Goal: Information Seeking & Learning: Find specific fact

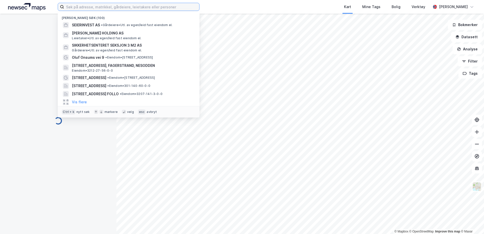
click at [153, 9] on input at bounding box center [131, 7] width 135 height 8
paste input "[PERSON_NAME] gt 100, 8004 [GEOGRAPHIC_DATA]"
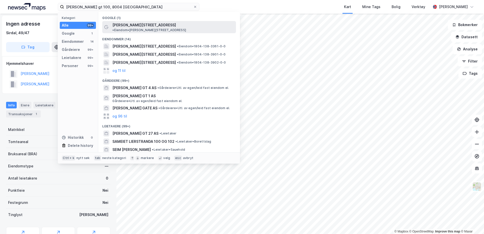
click at [158, 28] on span "• Eiendom • [PERSON_NAME][STREET_ADDRESS]" at bounding box center [149, 30] width 74 height 4
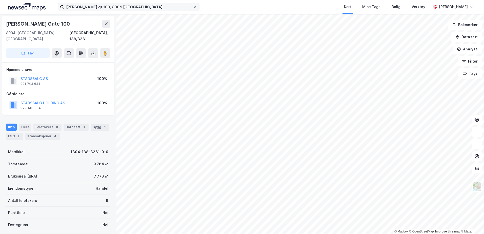
drag, startPoint x: 131, startPoint y: 12, endPoint x: 126, endPoint y: 10, distance: 5.2
click at [126, 10] on div "[PERSON_NAME] gt 100, 8004 Bodø Kart Mine Tags Bolig Verktøy [PERSON_NAME]" at bounding box center [242, 7] width 484 height 14
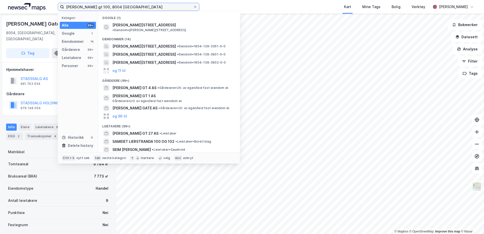
drag, startPoint x: 127, startPoint y: 8, endPoint x: 42, endPoint y: -2, distance: 86.1
click at [42, 0] on html "[PERSON_NAME] gt 100, 8004 Bodø Kategori Alle 99+ Google 1 Eiendommer 14 Gårdei…" at bounding box center [242, 117] width 484 height 234
paste input "984 032 994"
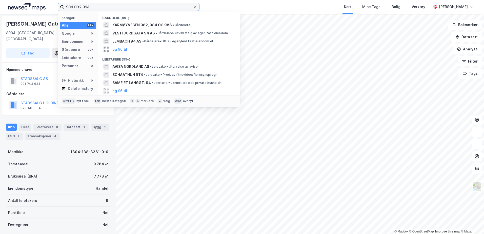
type input "984 032 994"
click at [325, 3] on div "Kart Mine Tags Bolig Verktøy" at bounding box center [327, 7] width 207 height 14
